Goal: Task Accomplishment & Management: Manage account settings

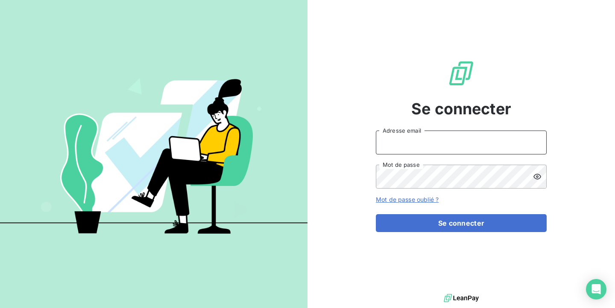
type input "ANTHONY.COHET@innovorder.fr"
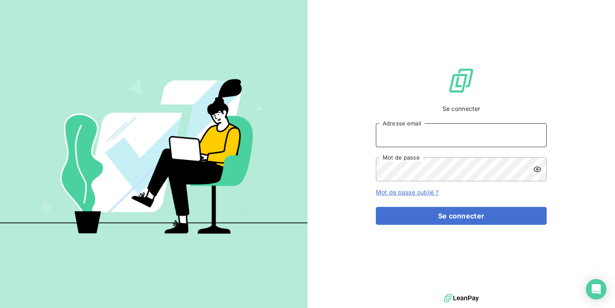
type input "ANTHONY.COHET@innovorder.fr"
click at [436, 232] on div "Se connecter ANTHONY.COHET@innovorder.fr Adresse email Mot de passe Mot de pass…" at bounding box center [461, 146] width 171 height 292
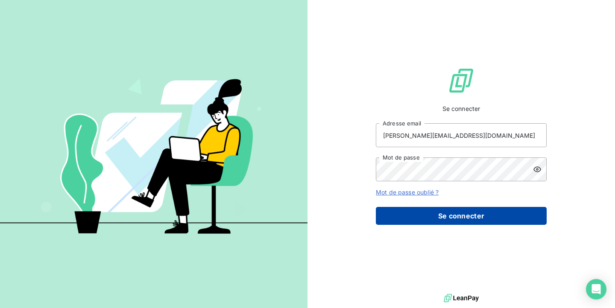
click at [428, 219] on button "Se connecter" at bounding box center [461, 216] width 171 height 18
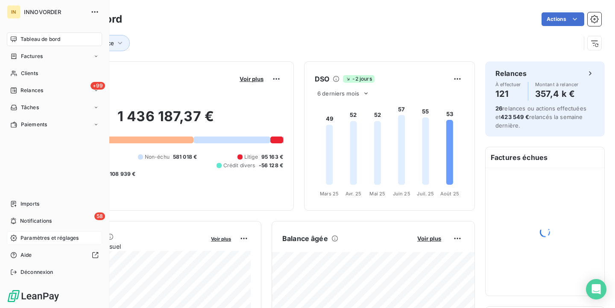
click at [53, 236] on span "Paramètres et réglages" at bounding box center [49, 238] width 58 height 8
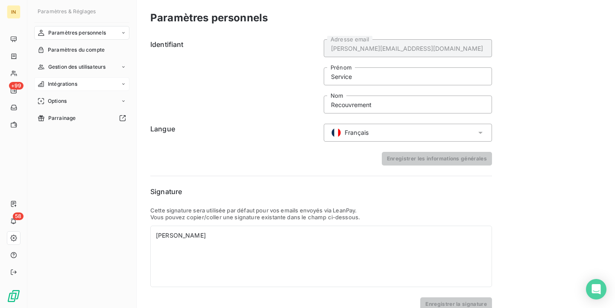
click at [69, 78] on div "Intégrations" at bounding box center [81, 84] width 95 height 14
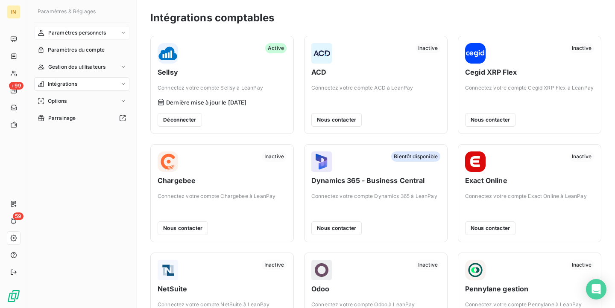
click at [90, 29] on span "Paramètres personnels" at bounding box center [77, 33] width 58 height 8
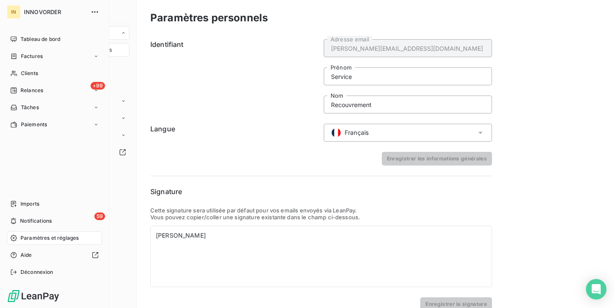
click at [26, 15] on span "INNOVORDER" at bounding box center [54, 12] width 61 height 7
click at [36, 35] on div "Tableau de bord" at bounding box center [54, 39] width 95 height 14
